Goal: Task Accomplishment & Management: Complete application form

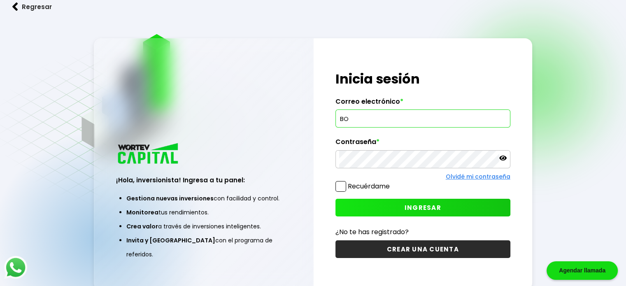
type input "B"
type input "[EMAIL_ADDRESS][DOMAIN_NAME]"
click at [504, 159] on icon at bounding box center [502, 157] width 7 height 7
click at [426, 204] on span "INGRESAR" at bounding box center [423, 207] width 37 height 9
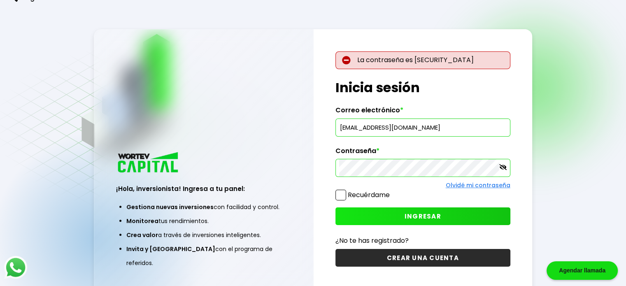
click at [413, 214] on span "INGRESAR" at bounding box center [423, 216] width 37 height 9
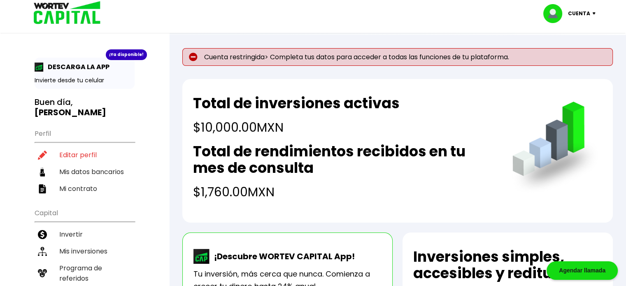
drag, startPoint x: 340, startPoint y: 59, endPoint x: 245, endPoint y: 100, distance: 103.3
click at [340, 59] on p "Cuenta restringida> Completa tus datos para acceder a todas las funciones de tu…" at bounding box center [397, 57] width 431 height 18
drag, startPoint x: 80, startPoint y: 145, endPoint x: 82, endPoint y: 151, distance: 5.7
click at [80, 147] on li "Editar perfil" at bounding box center [85, 155] width 100 height 17
select select "Hombre"
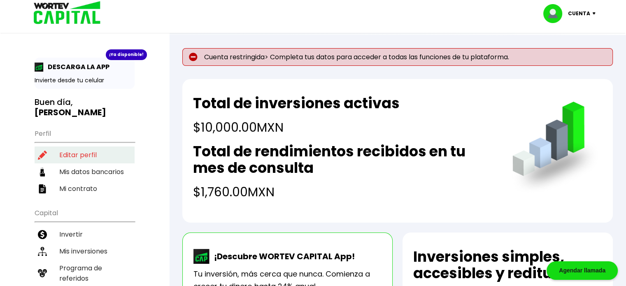
select select "Licenciatura"
select select "CH"
select select "Banregio"
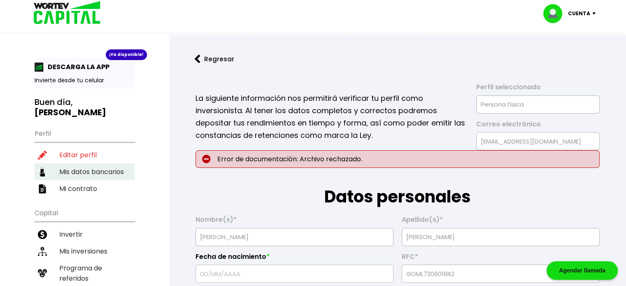
type input "[DATE]"
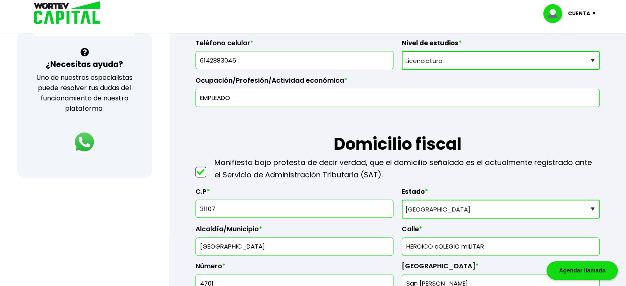
scroll to position [371, 0]
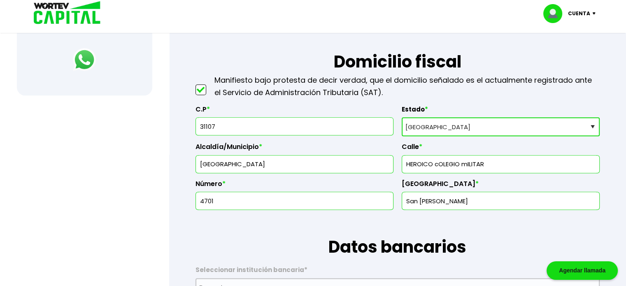
drag, startPoint x: 497, startPoint y: 163, endPoint x: 378, endPoint y: 156, distance: 118.4
click at [378, 156] on div "C.P * 31107 Estado * Selecciona tu estado [GEOGRAPHIC_DATA] [GEOGRAPHIC_DATA][U…" at bounding box center [398, 155] width 404 height 112
type input "PRIV. [PERSON_NAME]"
click at [233, 187] on div "Número * 4701" at bounding box center [295, 191] width 198 height 37
type input "4"
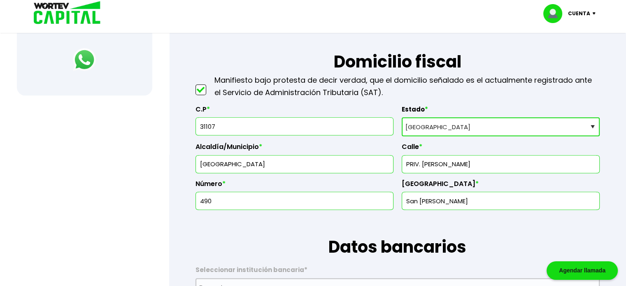
type input "4905"
type input "[PERSON_NAME]"
type input "[EMAIL_ADDRESS][DOMAIN_NAME]"
type input "4905"
click at [239, 124] on input "31107" at bounding box center [294, 126] width 191 height 17
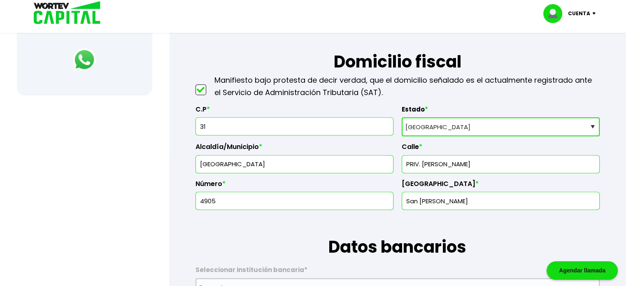
type input "3"
type input "31107"
type input "Panorámico"
click at [269, 199] on input "text" at bounding box center [294, 200] width 191 height 17
type input "4905"
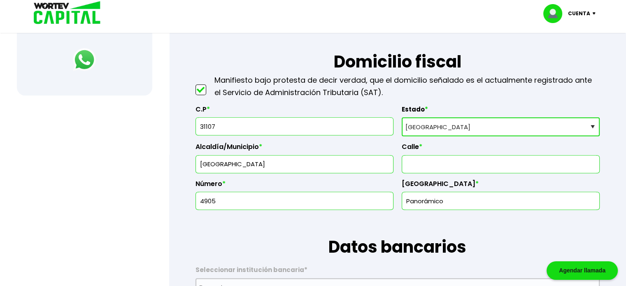
click at [436, 163] on input "text" at bounding box center [501, 164] width 191 height 17
type input "PRIV. [PERSON_NAME]"
click at [502, 225] on h1 "Datos bancarios" at bounding box center [398, 234] width 404 height 49
click at [523, 202] on input "Panorámico" at bounding box center [501, 200] width 191 height 17
type input "P"
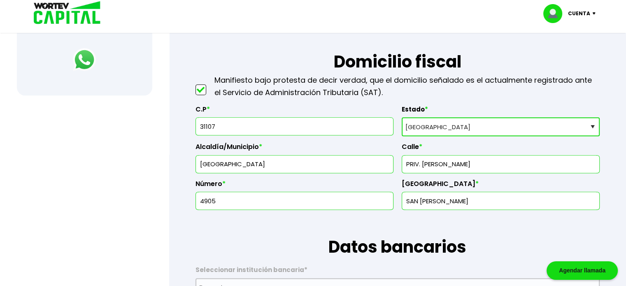
type input "SAN [PERSON_NAME]"
click at [255, 237] on h1 "Datos bancarios" at bounding box center [398, 234] width 404 height 49
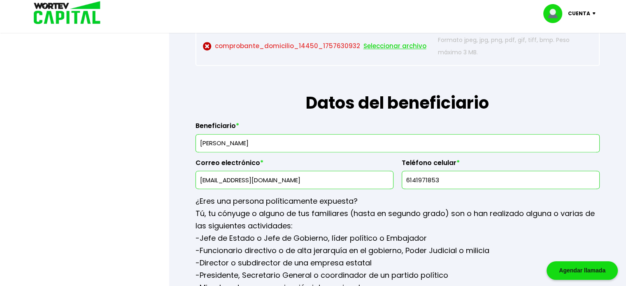
scroll to position [1029, 0]
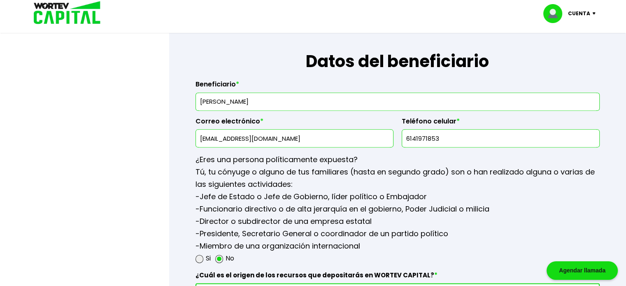
drag, startPoint x: 275, startPoint y: 98, endPoint x: 171, endPoint y: 96, distance: 104.2
type input "[PERSON_NAME]"
click at [81, 184] on div at bounding box center [313, 143] width 626 height 286
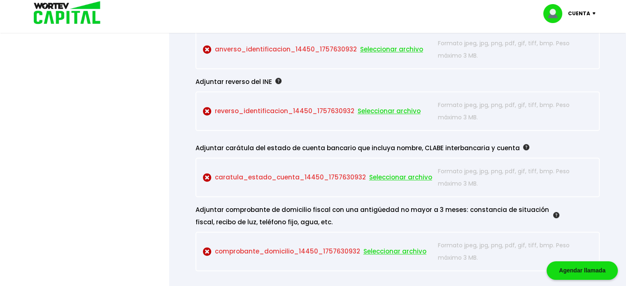
scroll to position [700, 0]
